Goal: Task Accomplishment & Management: Manage account settings

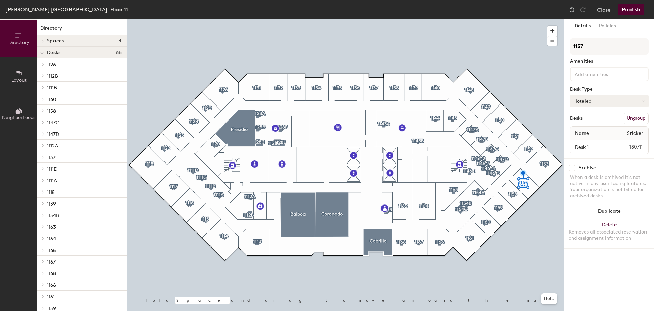
click at [595, 99] on button "Hoteled" at bounding box center [609, 101] width 79 height 12
click at [596, 120] on div "Assigned" at bounding box center [605, 122] width 68 height 10
click at [631, 8] on button "Publish" at bounding box center [631, 9] width 27 height 11
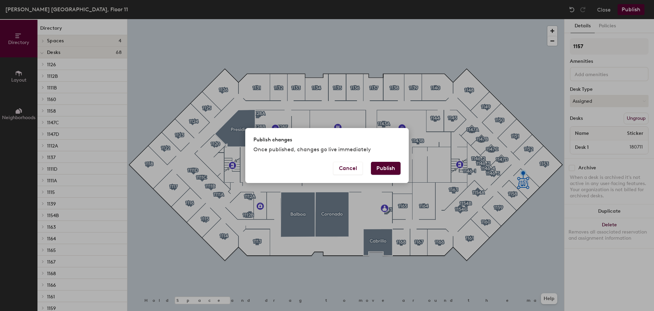
click at [389, 165] on button "Publish" at bounding box center [386, 168] width 30 height 13
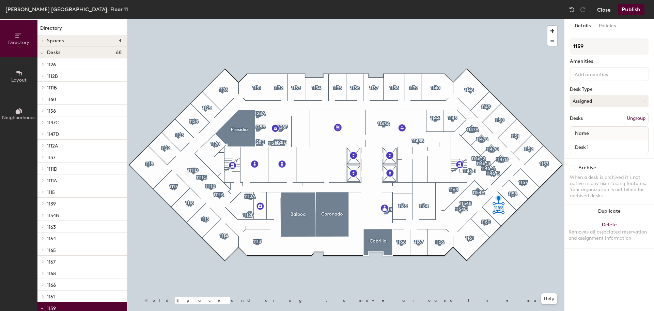
click at [605, 9] on button "Close" at bounding box center [605, 9] width 14 height 11
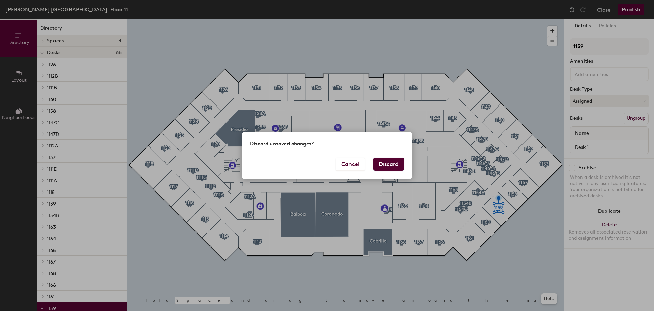
click at [389, 165] on button "Discard" at bounding box center [389, 163] width 31 height 13
